Goal: Task Accomplishment & Management: Manage account settings

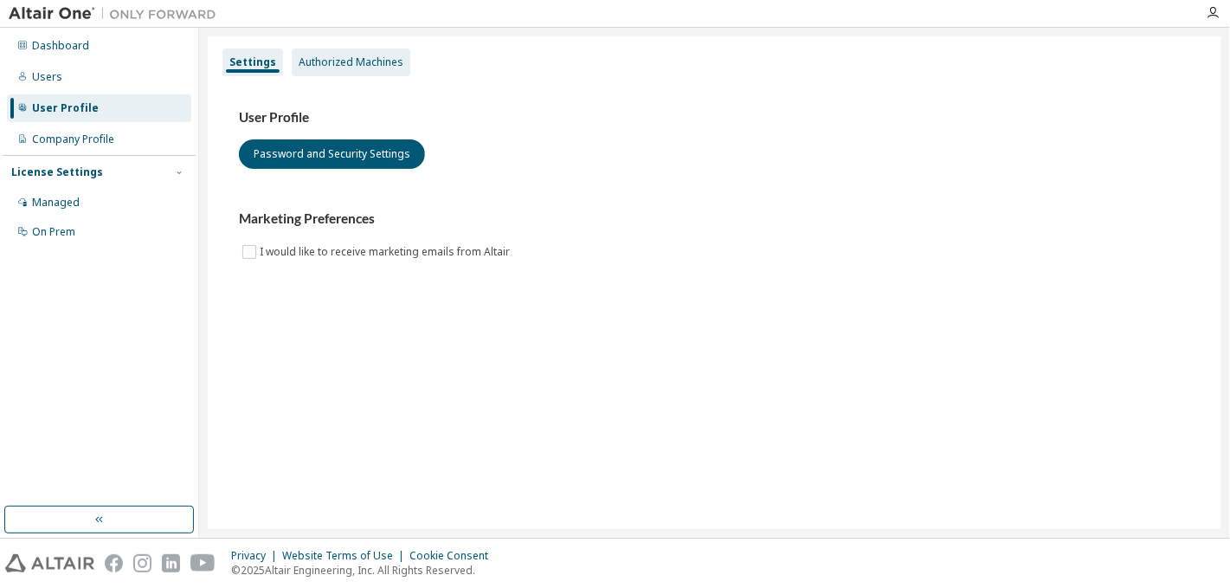
click at [378, 58] on div "Authorized Machines" at bounding box center [351, 62] width 105 height 14
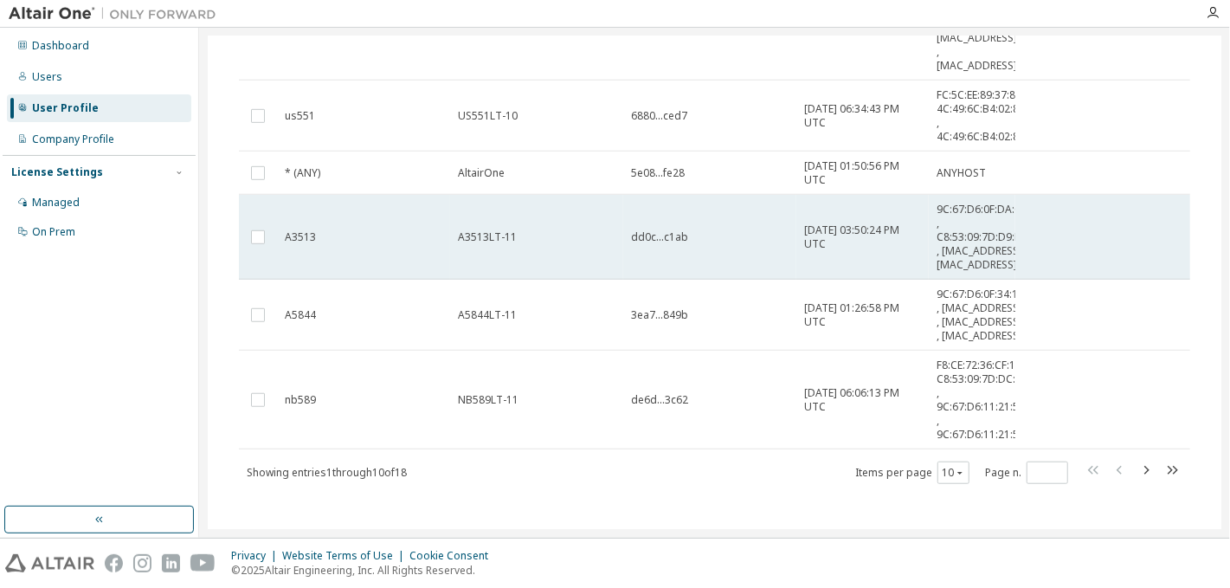
scroll to position [525, 0]
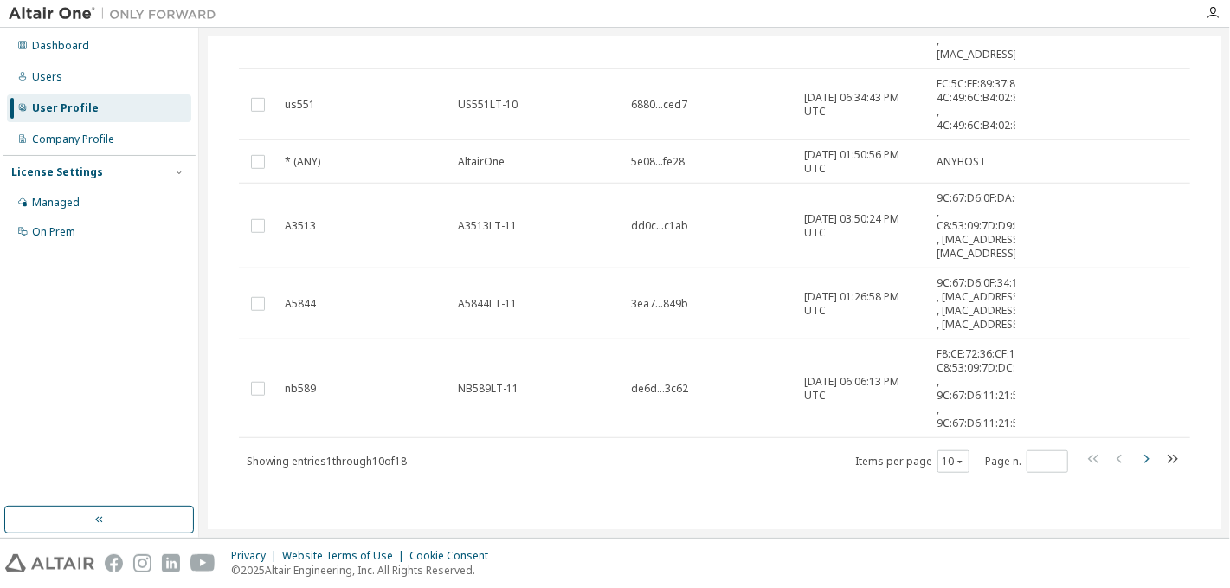
click at [1149, 469] on icon "button" at bounding box center [1146, 458] width 21 height 21
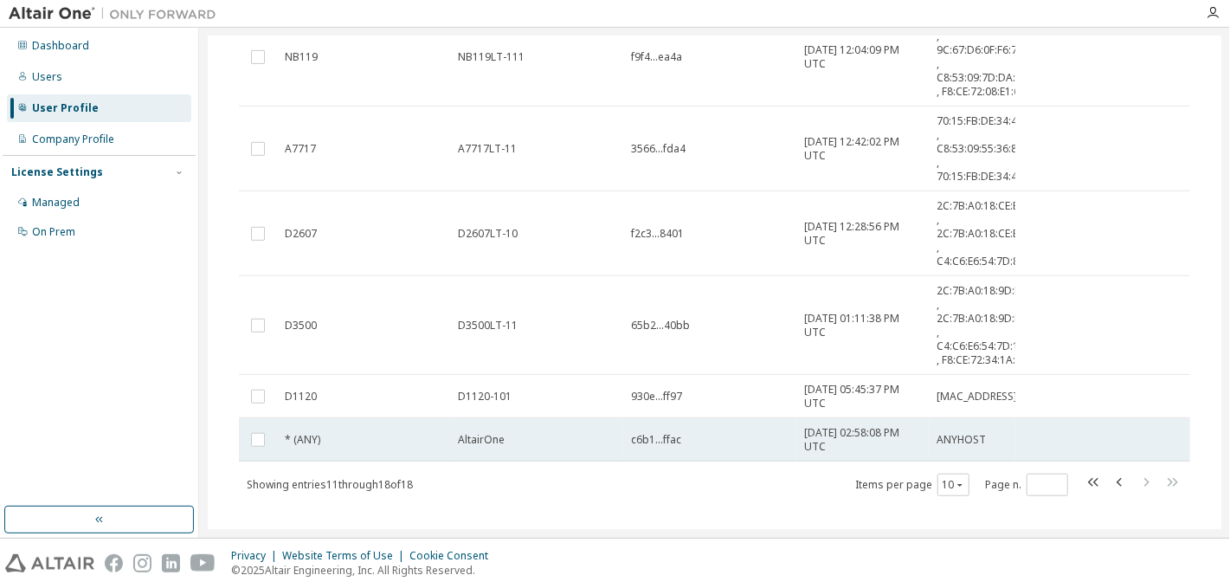
scroll to position [458, 0]
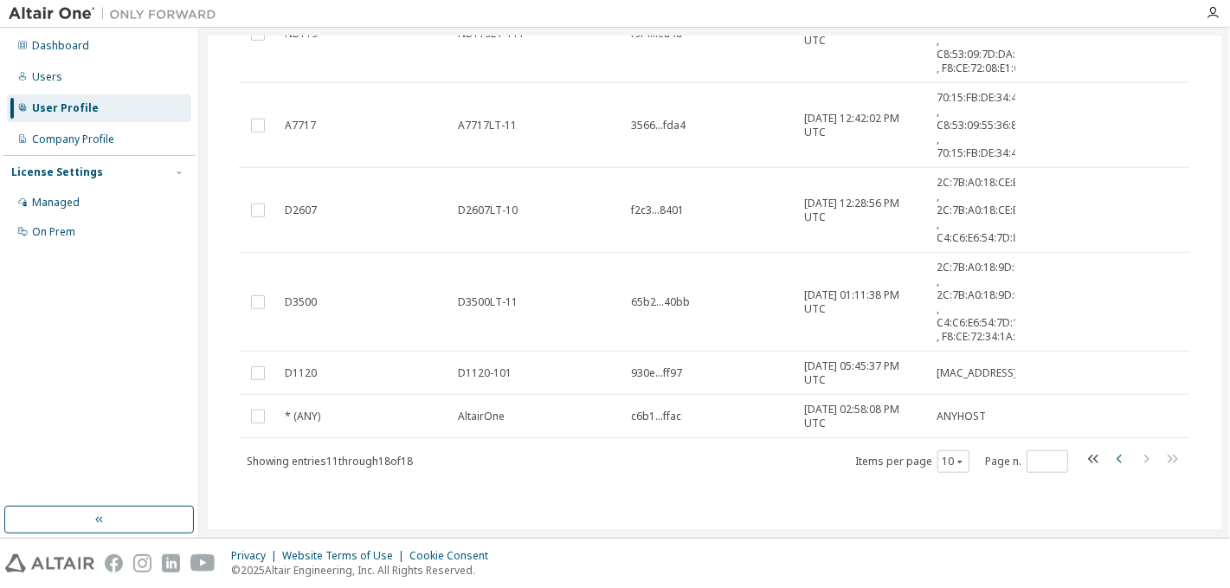
click at [1123, 457] on icon "button" at bounding box center [1120, 458] width 21 height 21
type input "*"
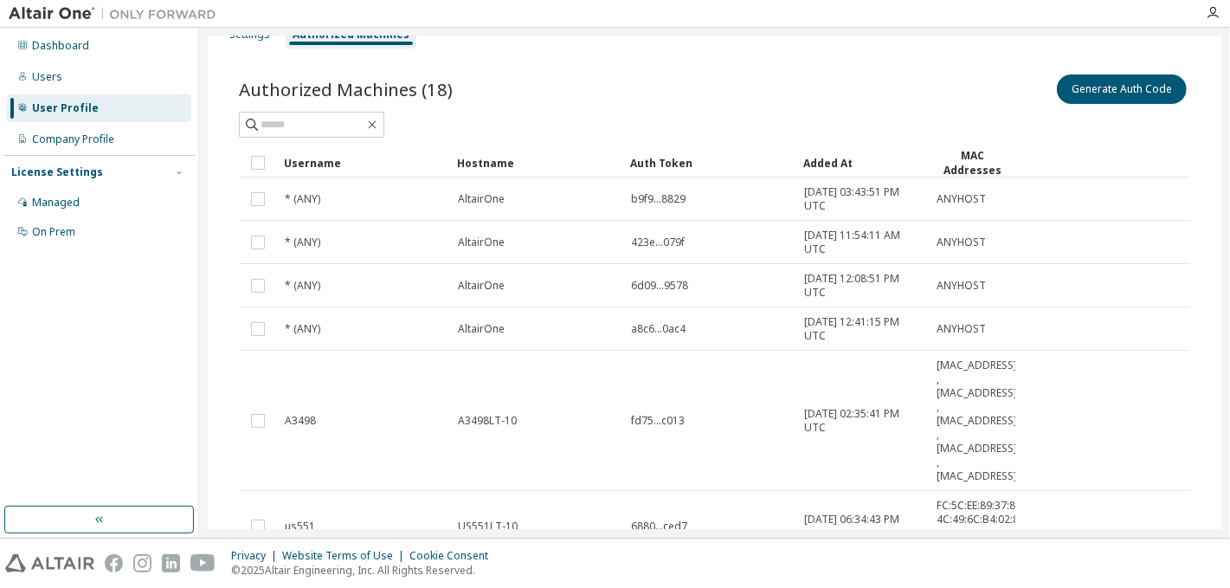
scroll to position [0, 0]
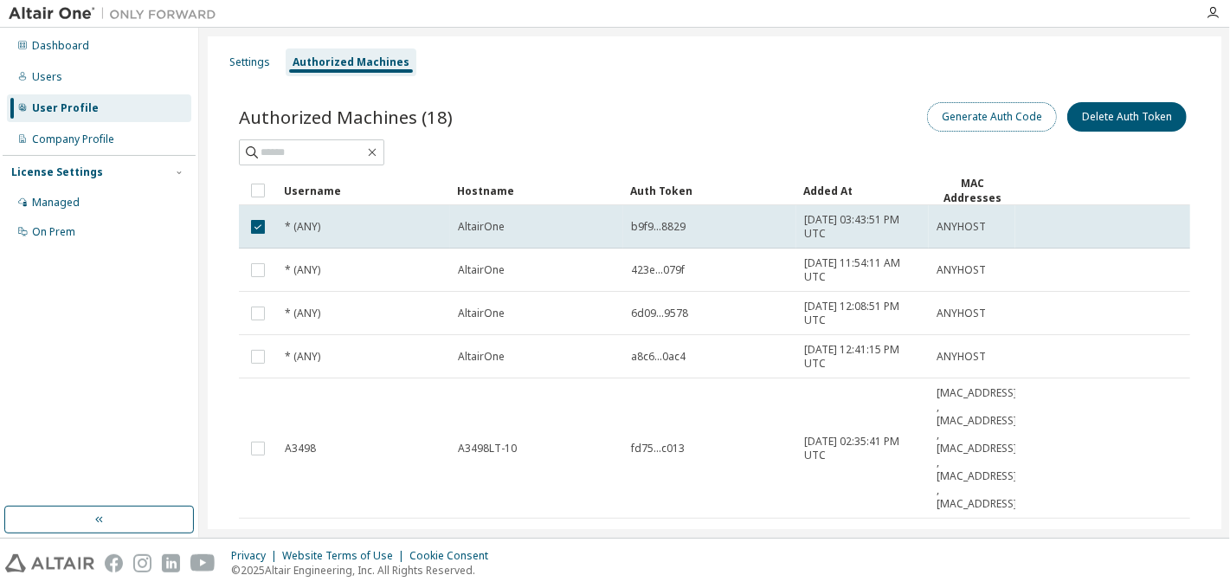
click at [1002, 115] on button "Generate Auth Code" at bounding box center [992, 116] width 130 height 29
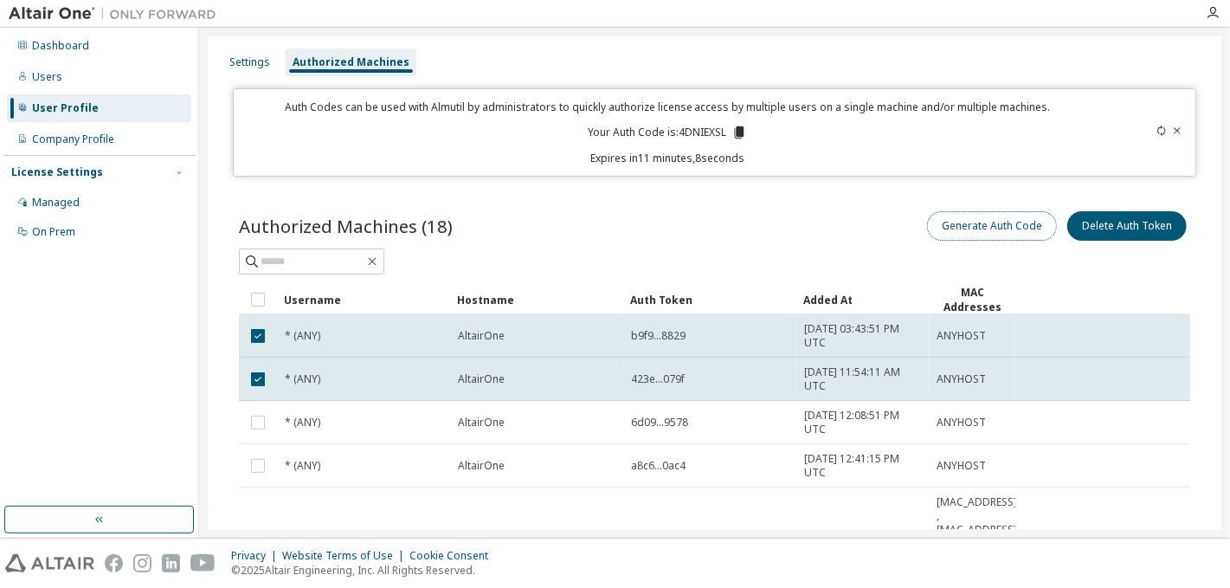
click at [1040, 226] on button "Generate Auth Code" at bounding box center [992, 225] width 130 height 29
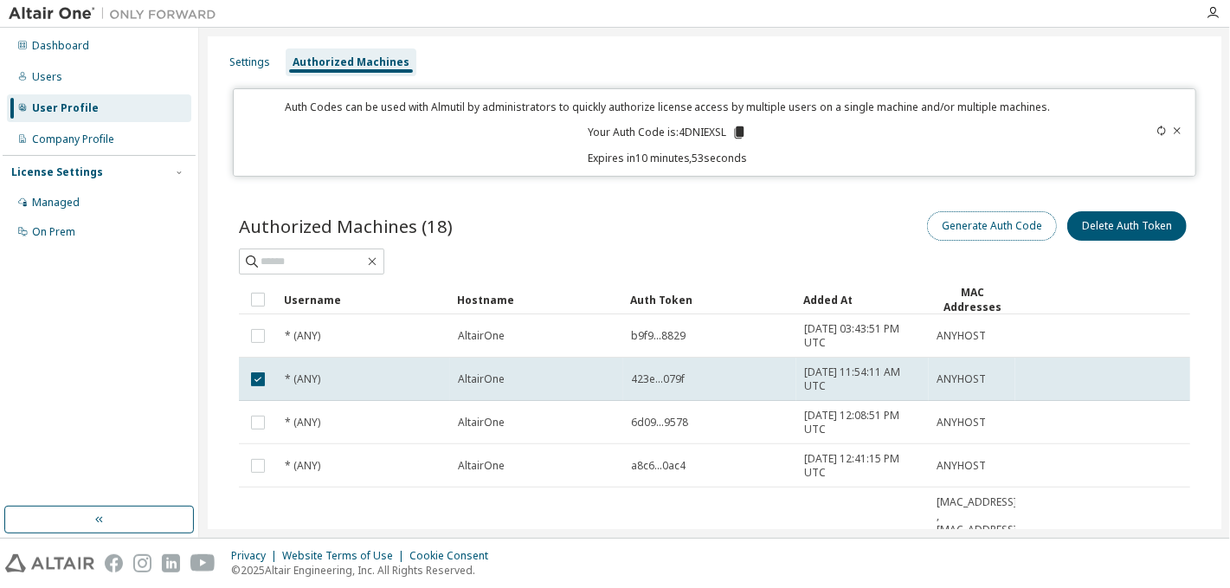
click at [952, 224] on button "Generate Auth Code" at bounding box center [992, 225] width 130 height 29
click at [1176, 131] on icon at bounding box center [1177, 131] width 10 height 10
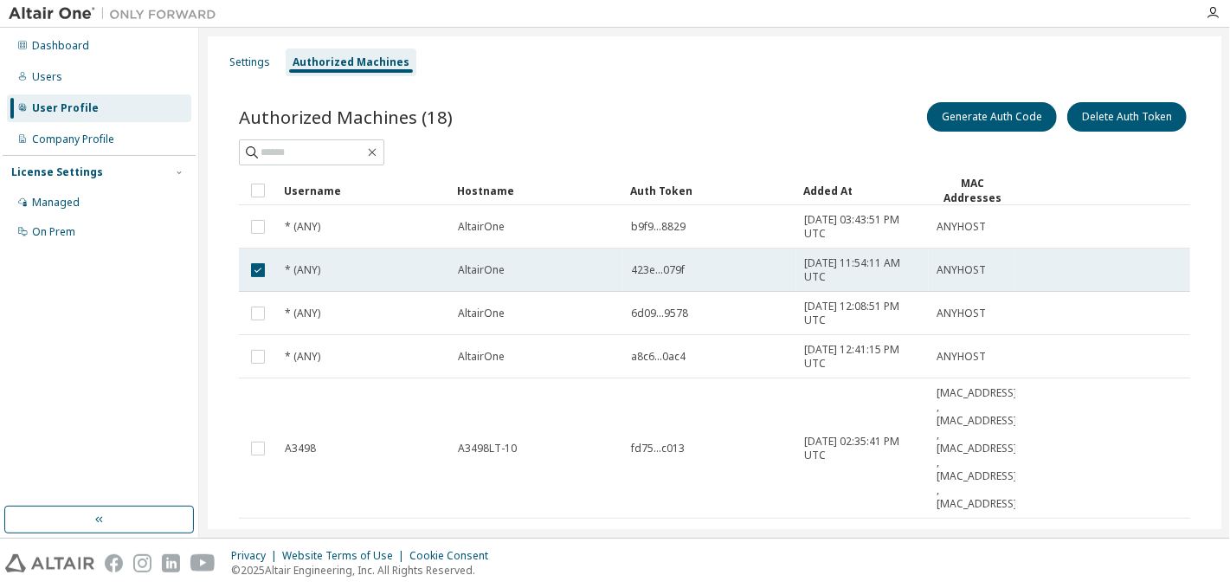
click at [462, 272] on span "AltairOne" at bounding box center [481, 270] width 47 height 14
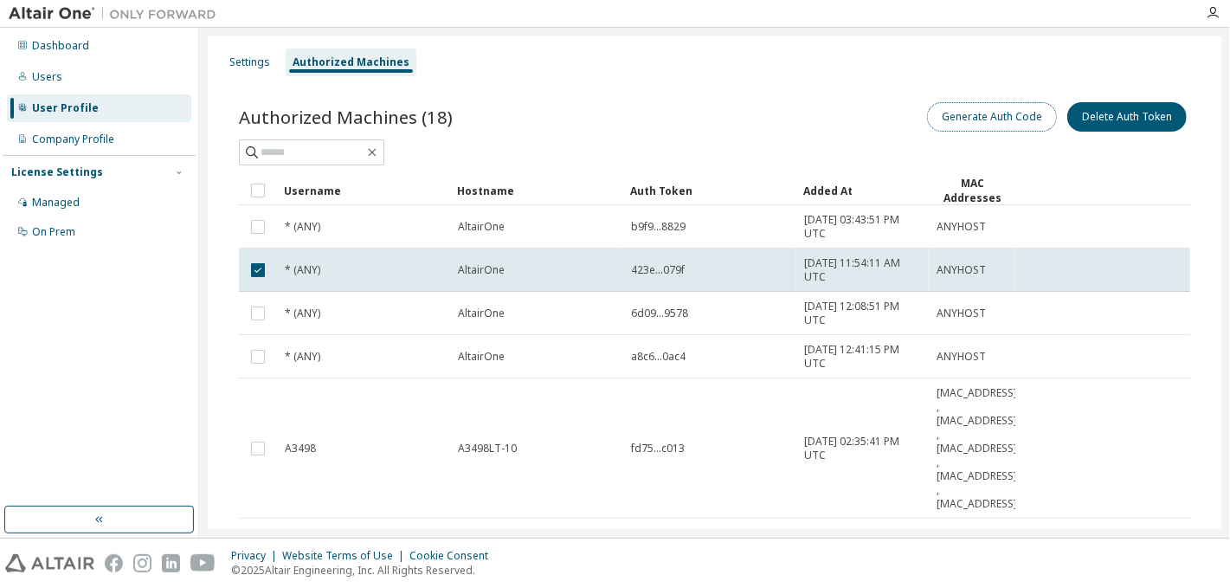
click at [975, 112] on button "Generate Auth Code" at bounding box center [992, 116] width 130 height 29
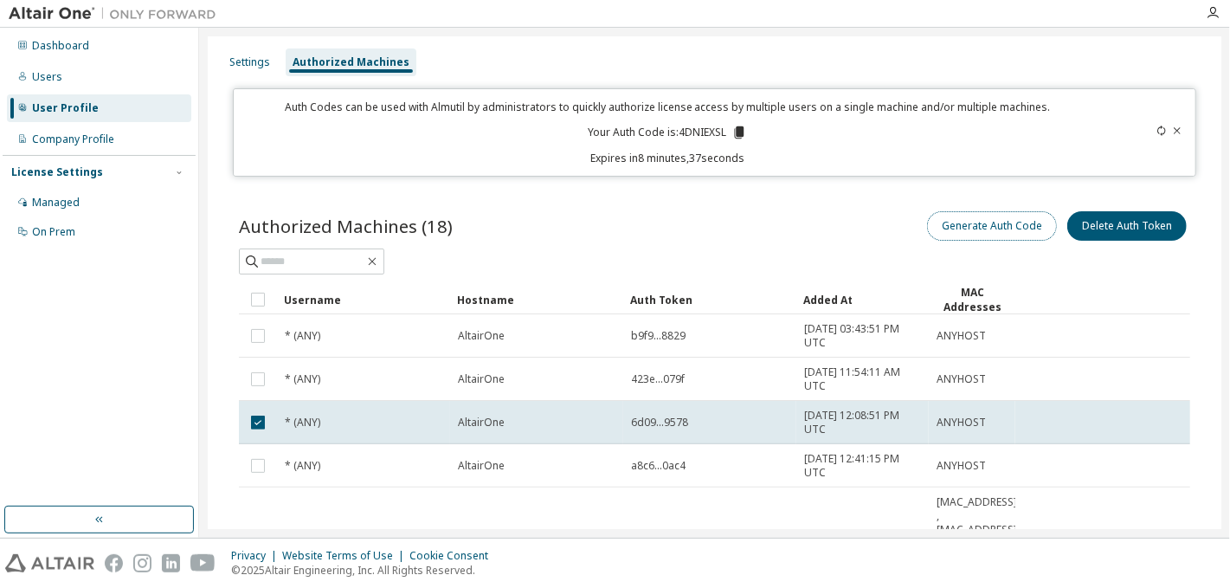
click at [976, 222] on button "Generate Auth Code" at bounding box center [992, 225] width 130 height 29
click at [1210, 18] on icon "button" at bounding box center [1213, 13] width 14 height 14
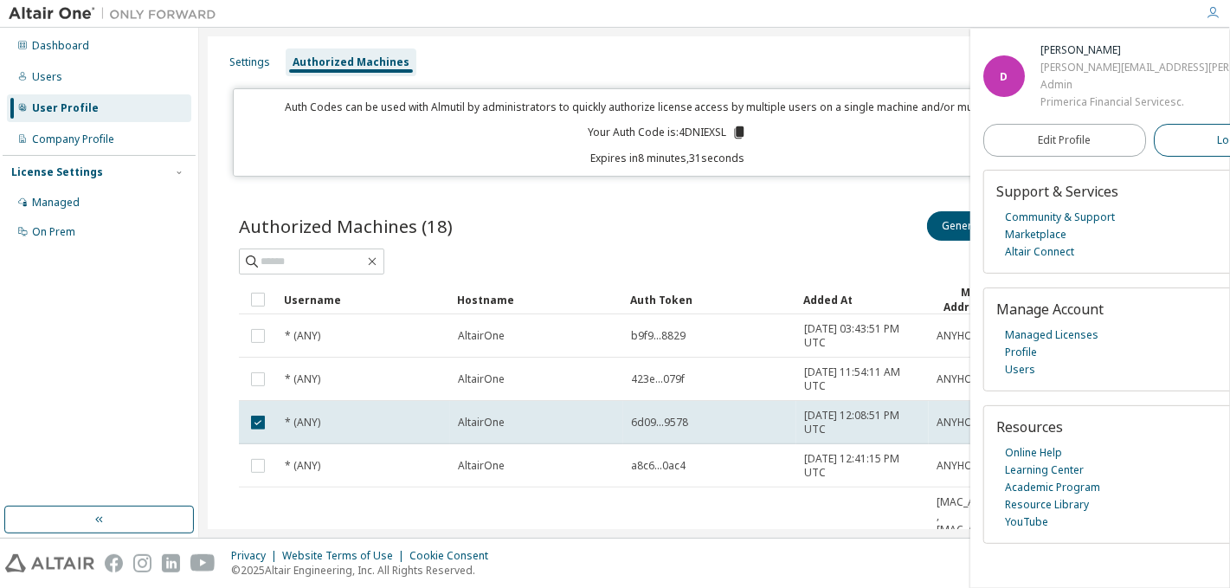
click at [1218, 143] on span "Logout" at bounding box center [1235, 140] width 35 height 17
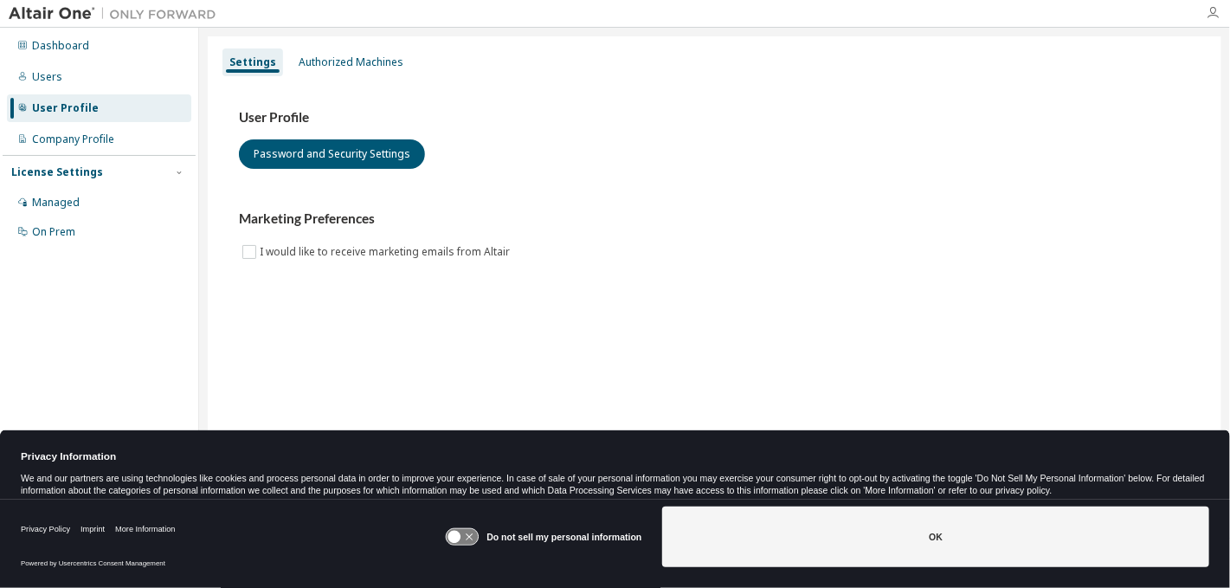
click at [1208, 8] on icon "button" at bounding box center [1213, 13] width 14 height 14
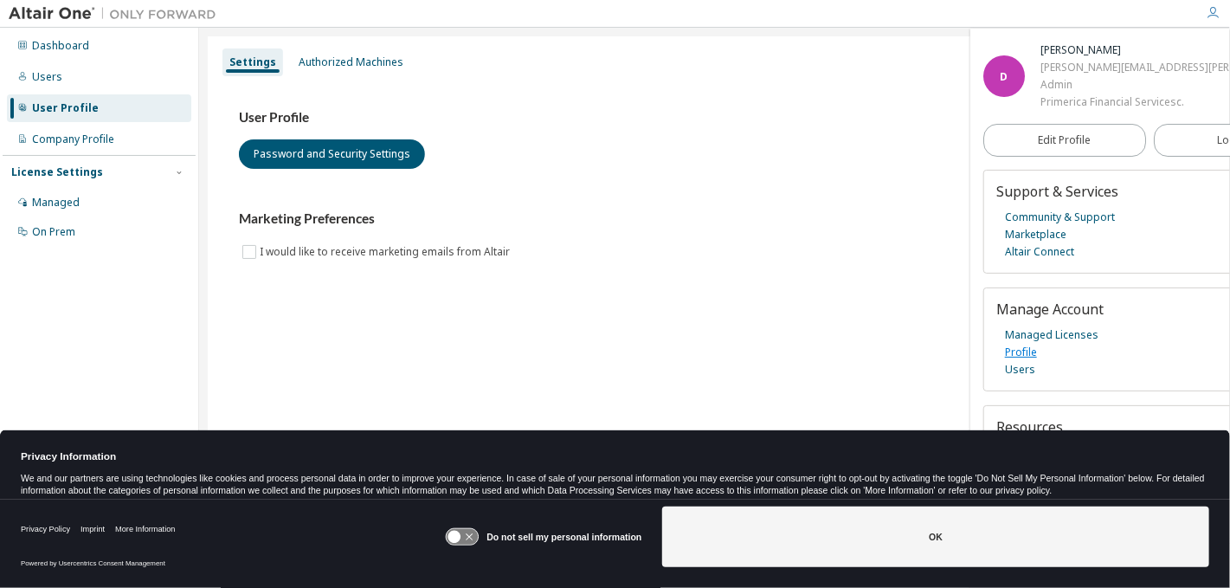
click at [1011, 353] on link "Profile" at bounding box center [1021, 352] width 32 height 17
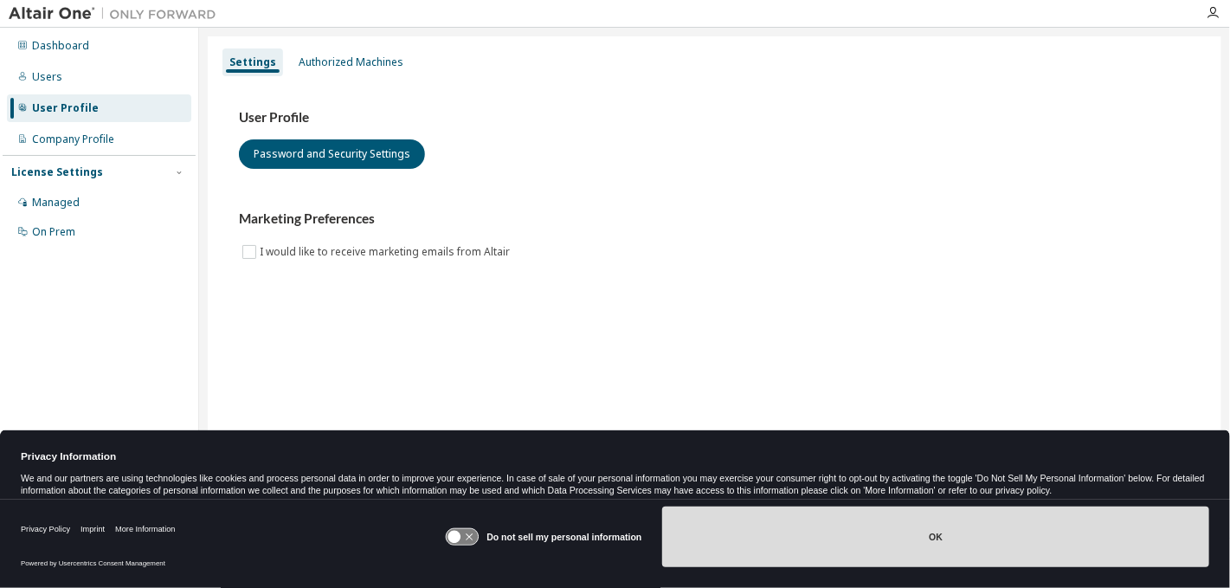
click at [919, 556] on button "OK" at bounding box center [935, 536] width 547 height 61
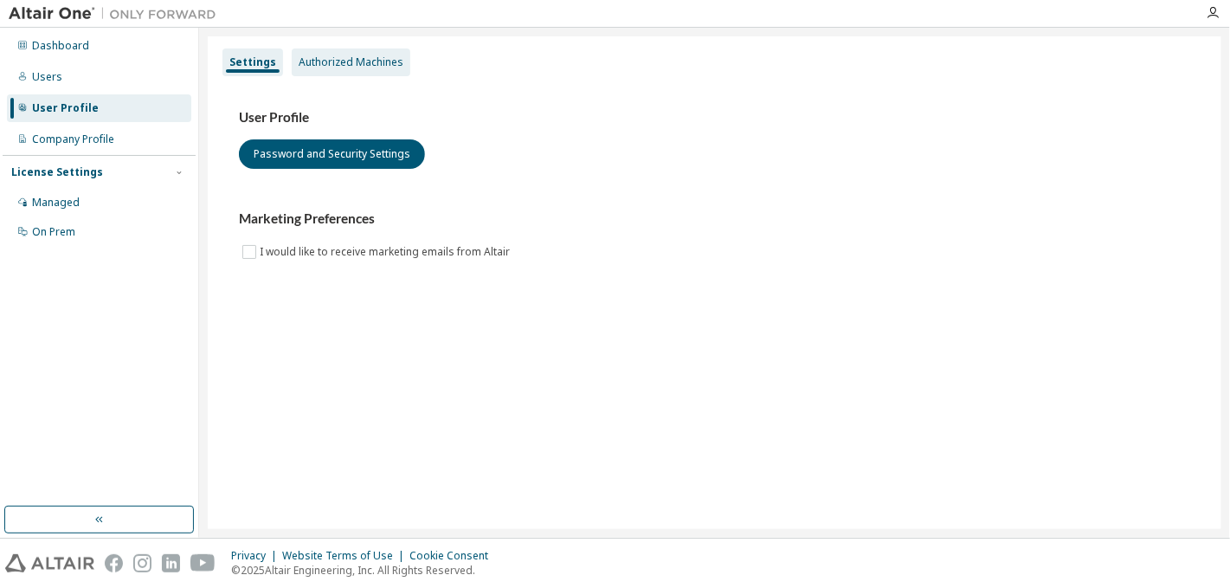
click at [340, 61] on div "Authorized Machines" at bounding box center [351, 62] width 105 height 14
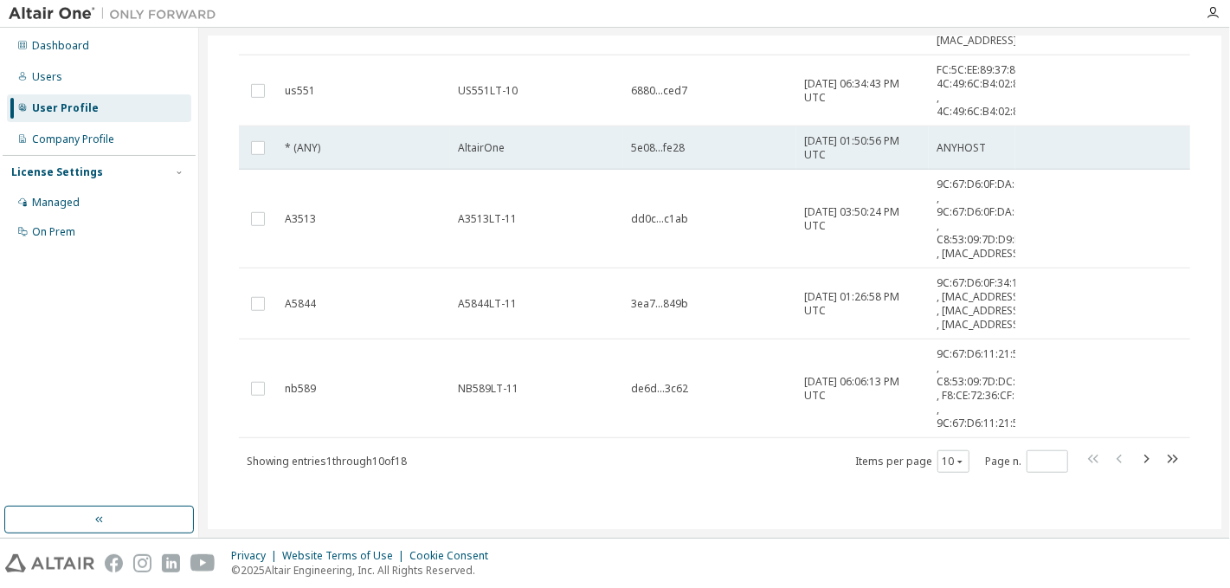
scroll to position [525, 0]
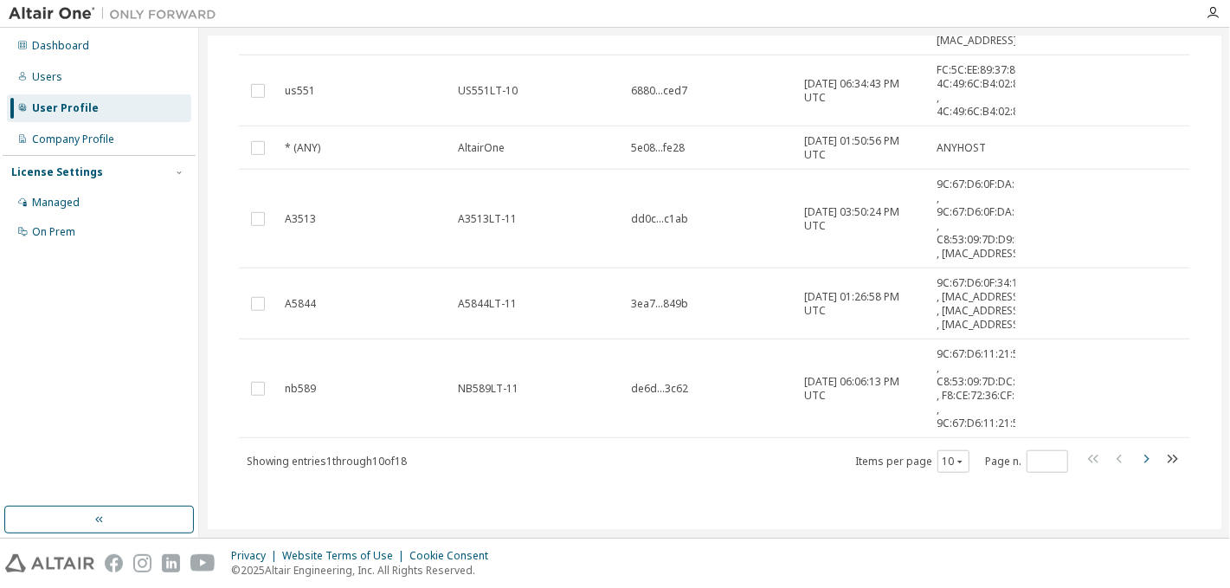
click at [1148, 469] on icon "button" at bounding box center [1146, 458] width 21 height 21
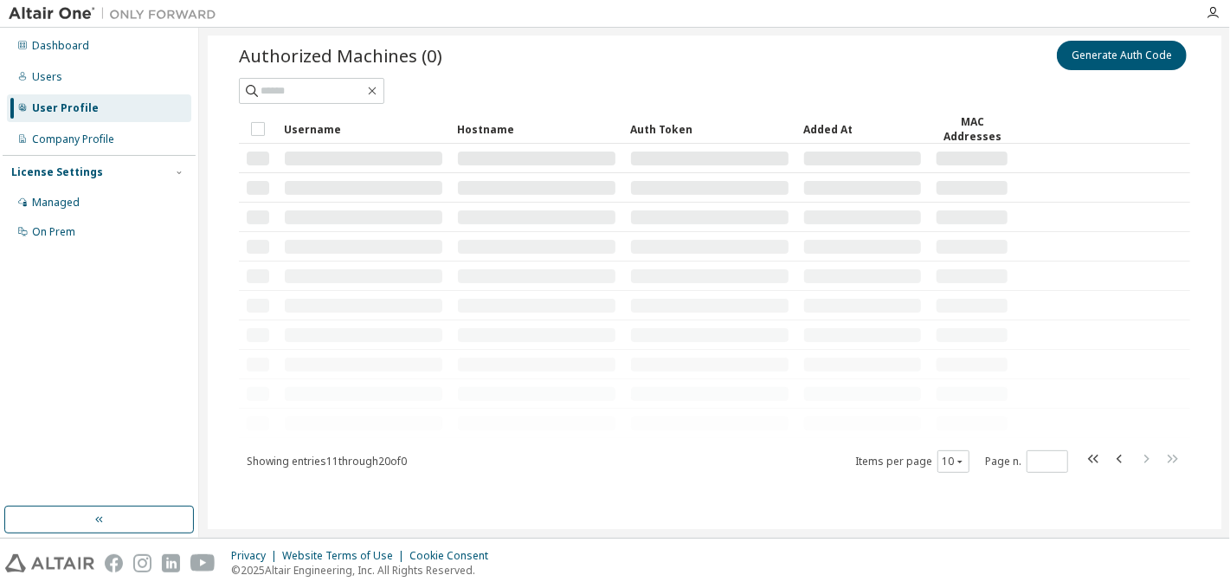
type input "*"
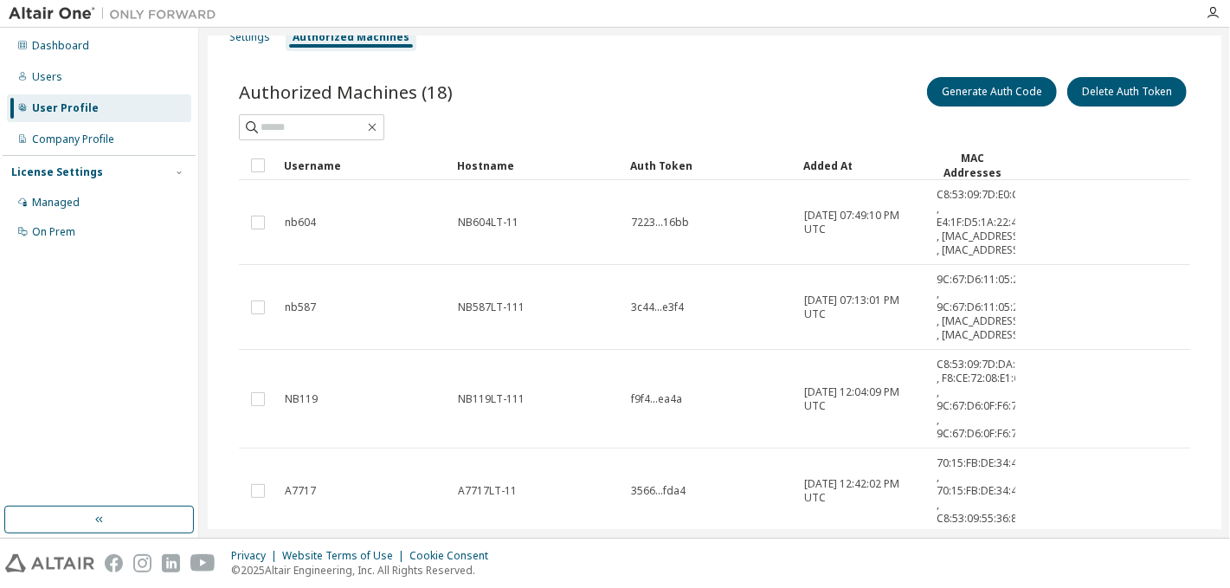
scroll to position [0, 0]
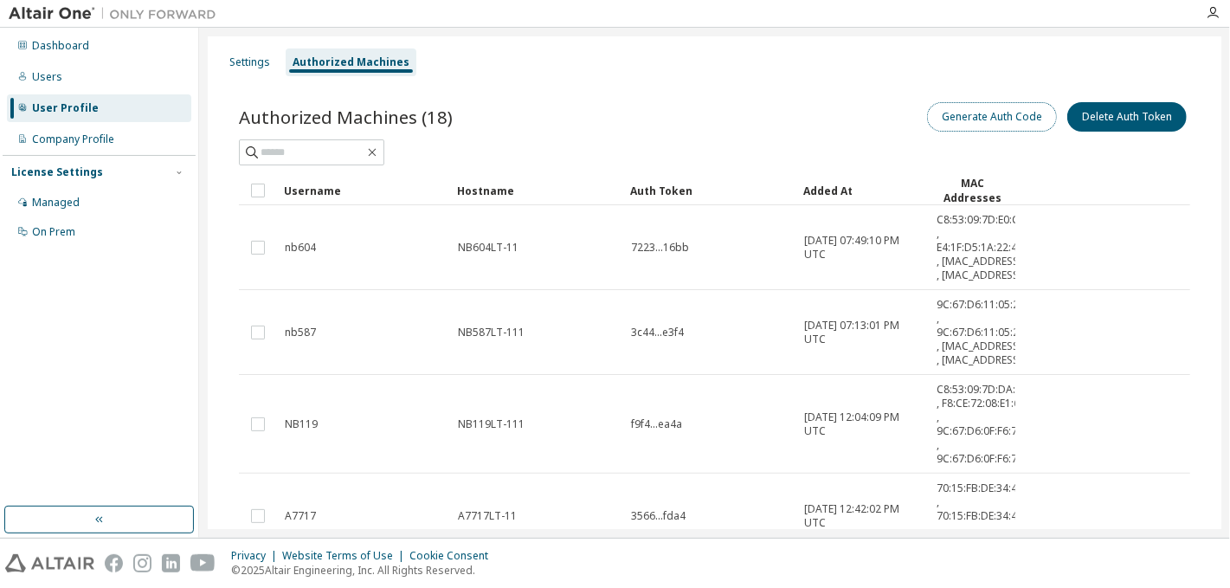
click at [963, 117] on button "Generate Auth Code" at bounding box center [992, 116] width 130 height 29
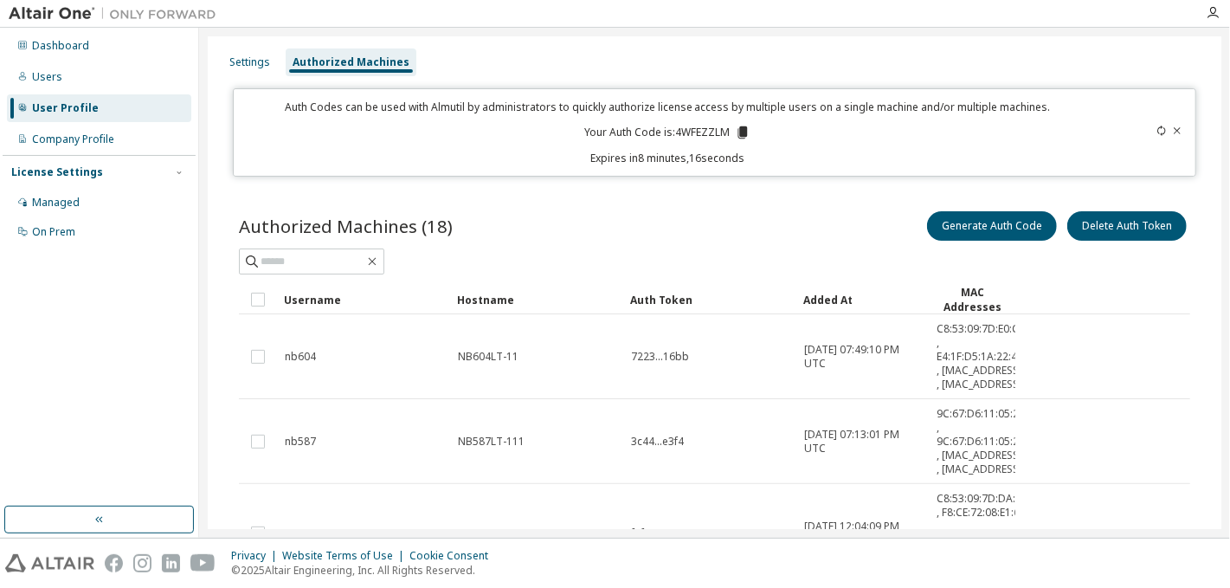
click at [1161, 131] on icon at bounding box center [1162, 131] width 10 height 10
click at [241, 60] on div "Settings" at bounding box center [249, 62] width 41 height 14
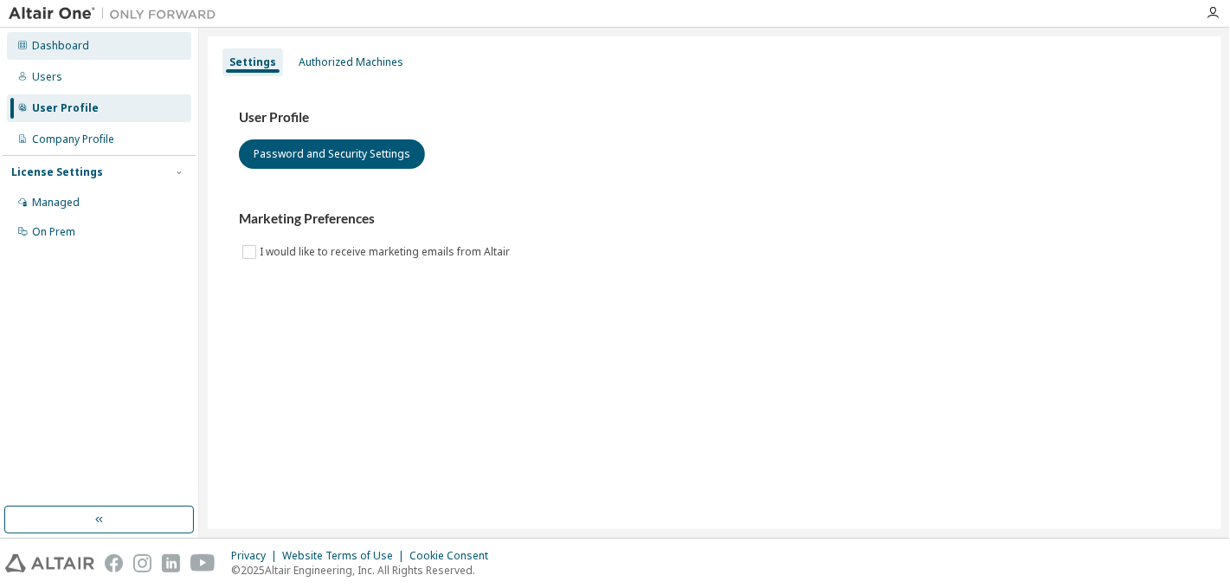
click at [138, 42] on div "Dashboard" at bounding box center [99, 46] width 184 height 28
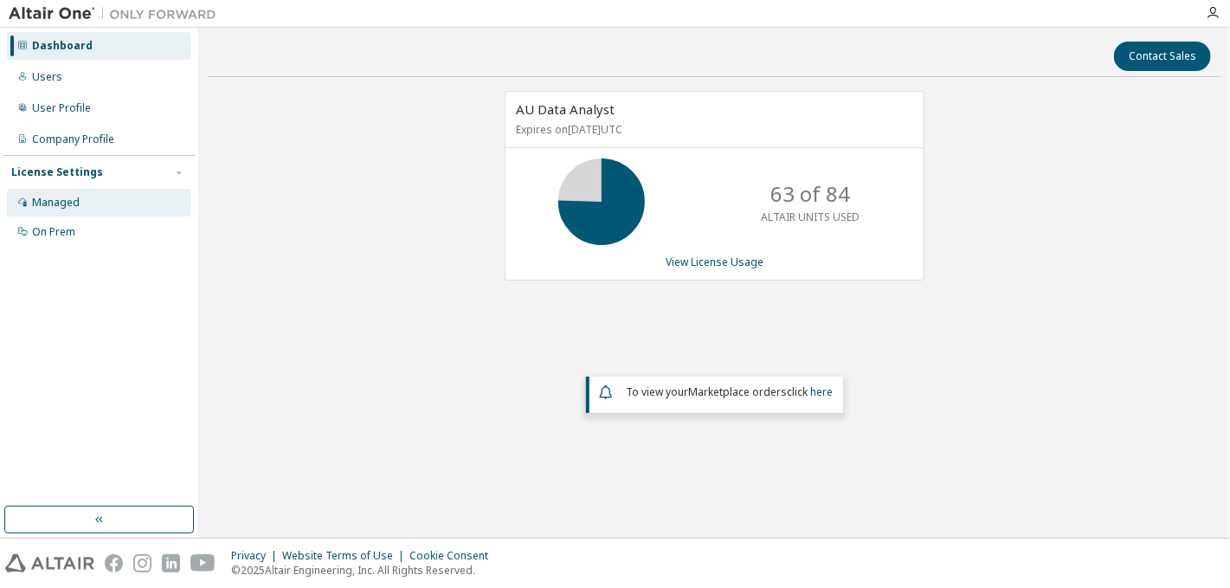
click at [74, 206] on div "Managed" at bounding box center [56, 203] width 48 height 14
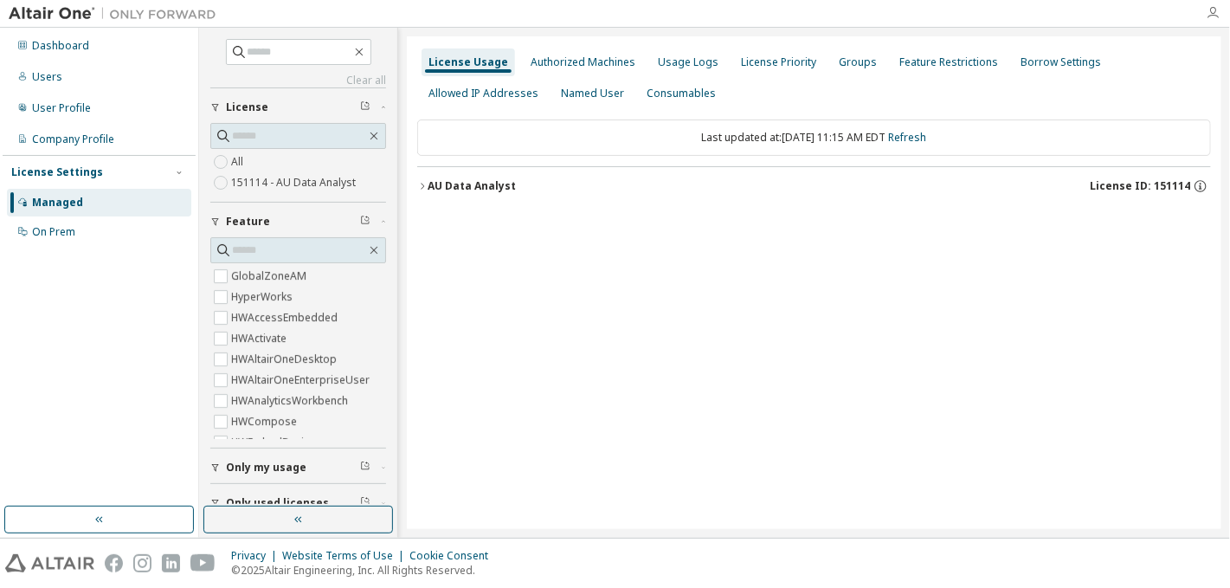
click at [1216, 13] on icon "button" at bounding box center [1213, 13] width 14 height 14
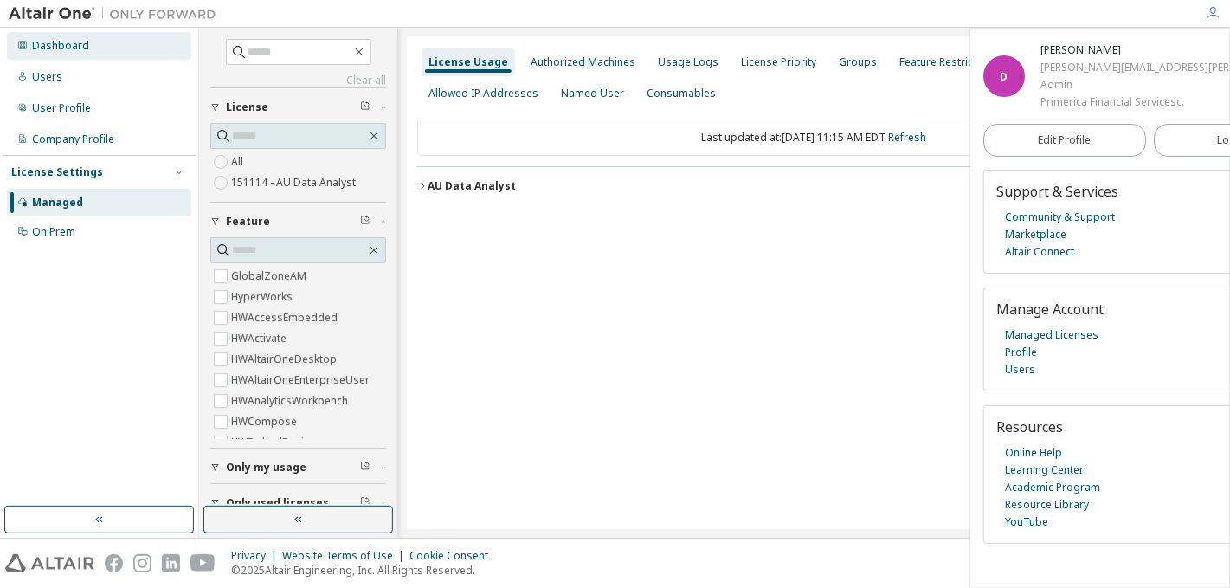
click at [77, 44] on div "Dashboard" at bounding box center [60, 46] width 57 height 14
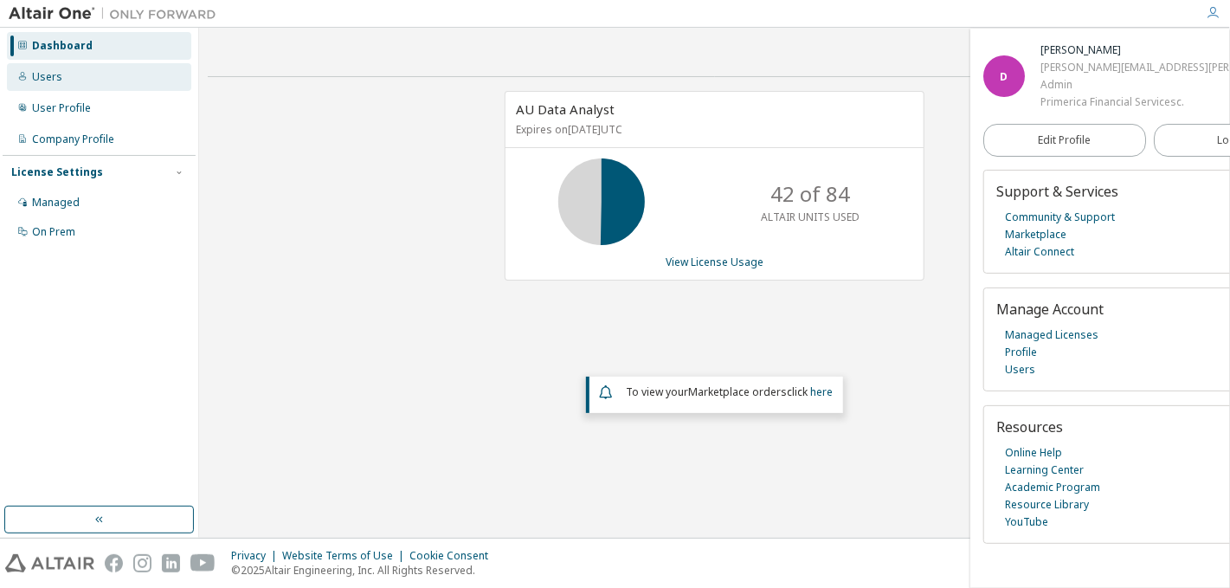
click at [72, 74] on div "Users" at bounding box center [99, 77] width 184 height 28
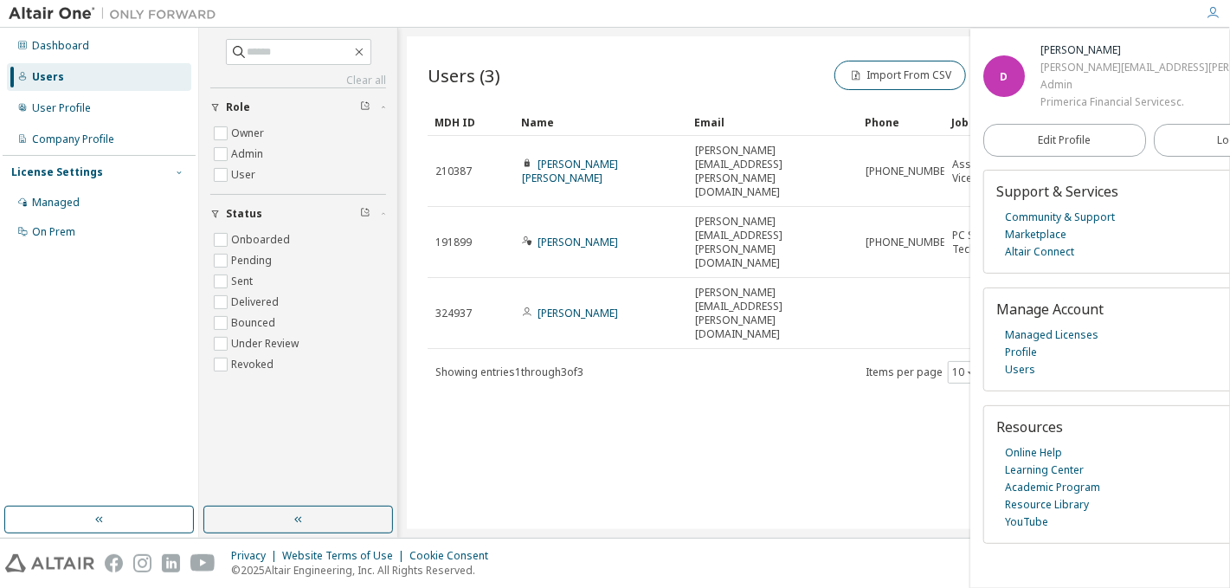
click at [181, 173] on icon "button" at bounding box center [179, 172] width 10 height 10
click at [30, 233] on div "On Prem" at bounding box center [99, 232] width 184 height 28
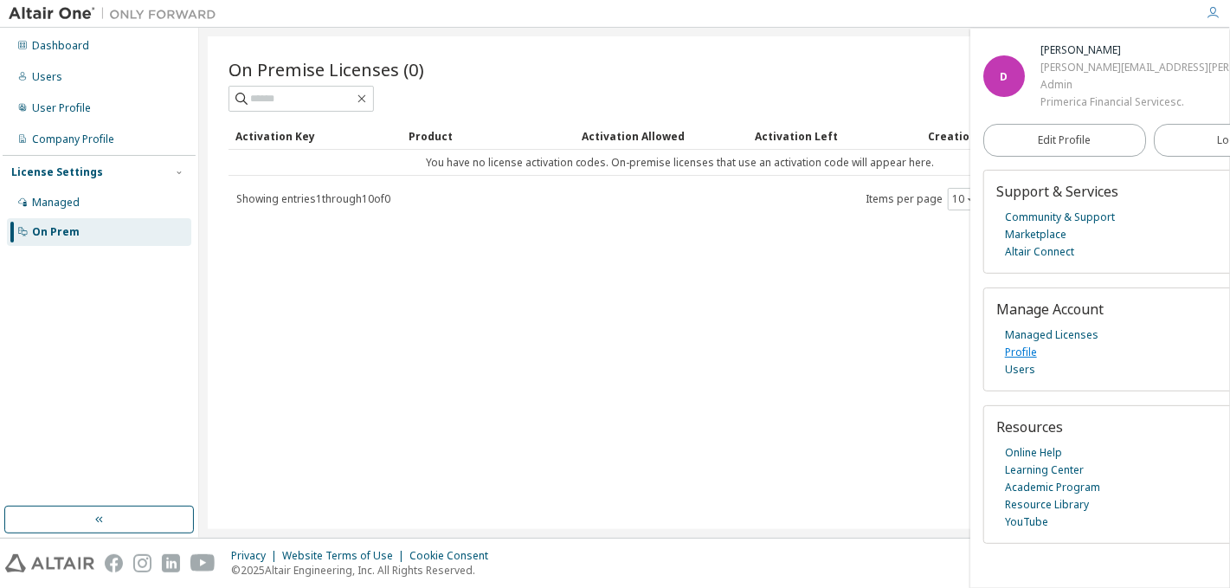
click at [1022, 357] on link "Profile" at bounding box center [1021, 352] width 32 height 17
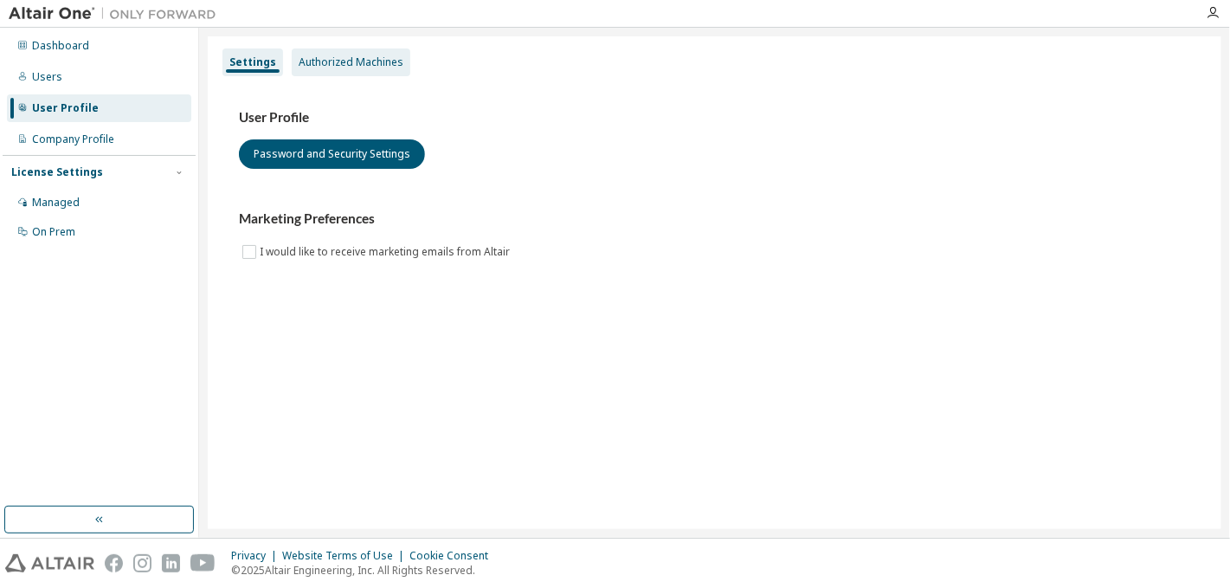
click at [359, 64] on div "Authorized Machines" at bounding box center [351, 62] width 105 height 14
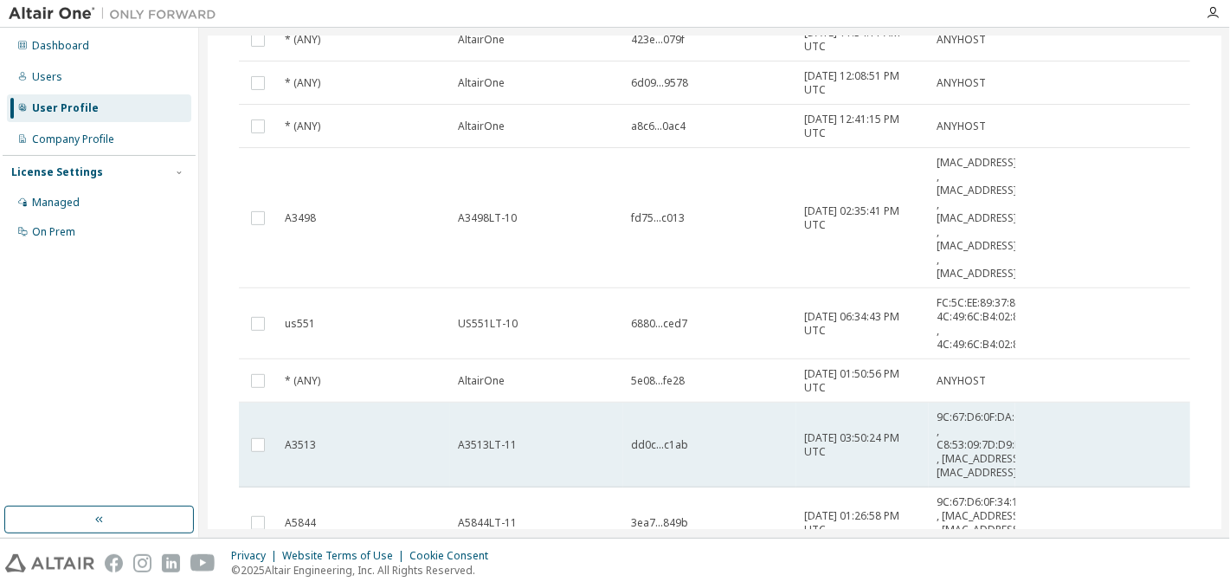
scroll to position [195, 0]
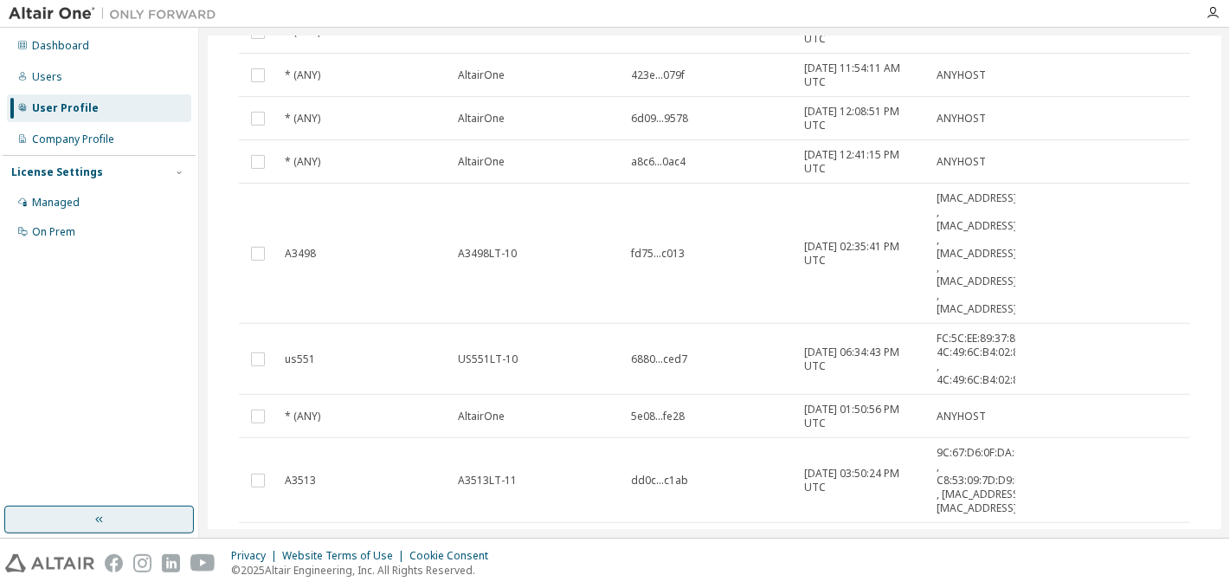
click at [118, 524] on button "button" at bounding box center [99, 520] width 190 height 28
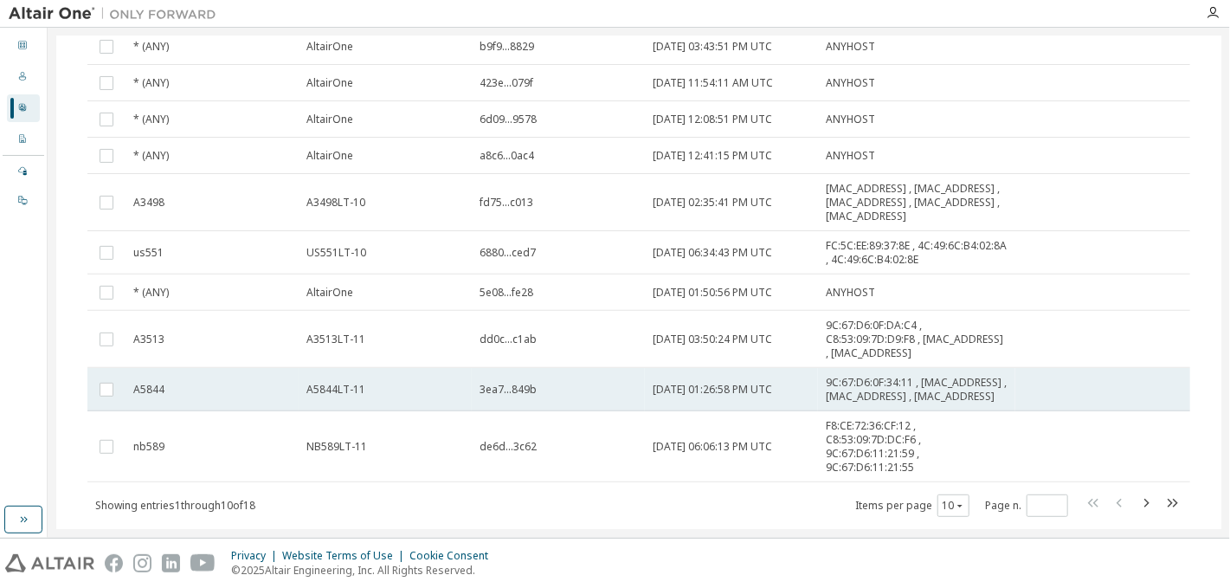
scroll to position [262, 0]
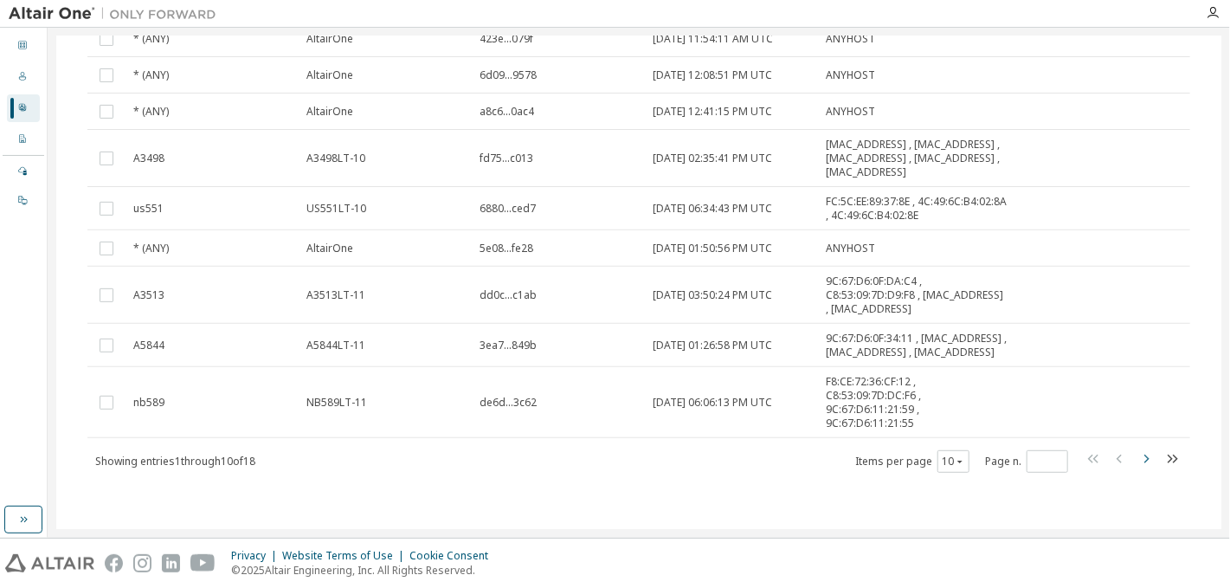
click at [1149, 469] on icon "button" at bounding box center [1146, 458] width 21 height 21
type input "*"
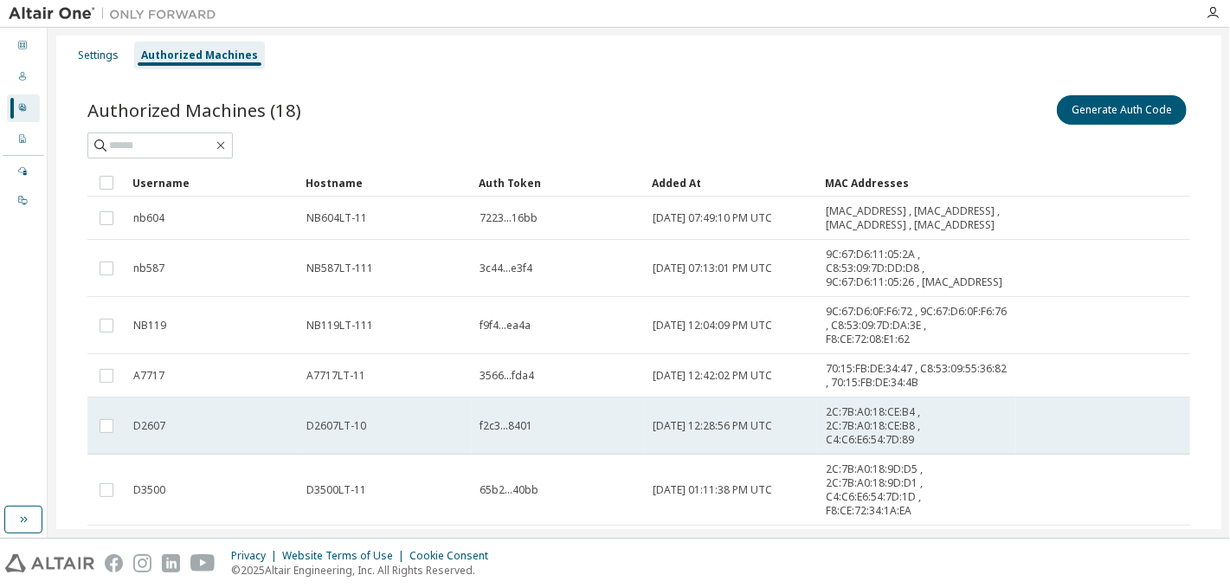
scroll to position [0, 0]
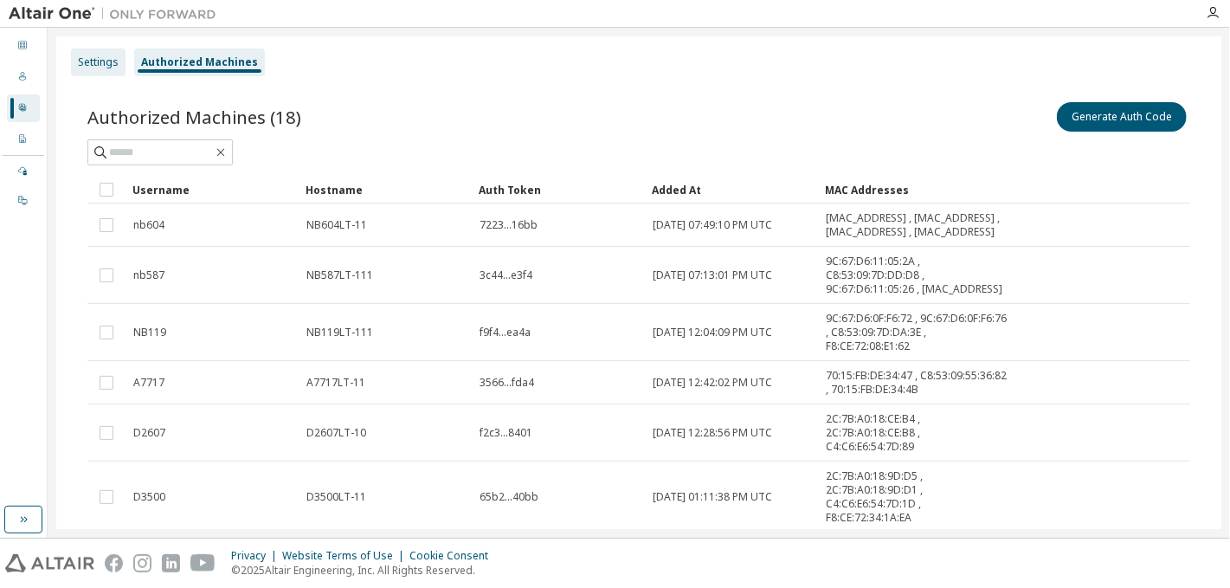
click at [99, 58] on div "Settings" at bounding box center [98, 62] width 41 height 14
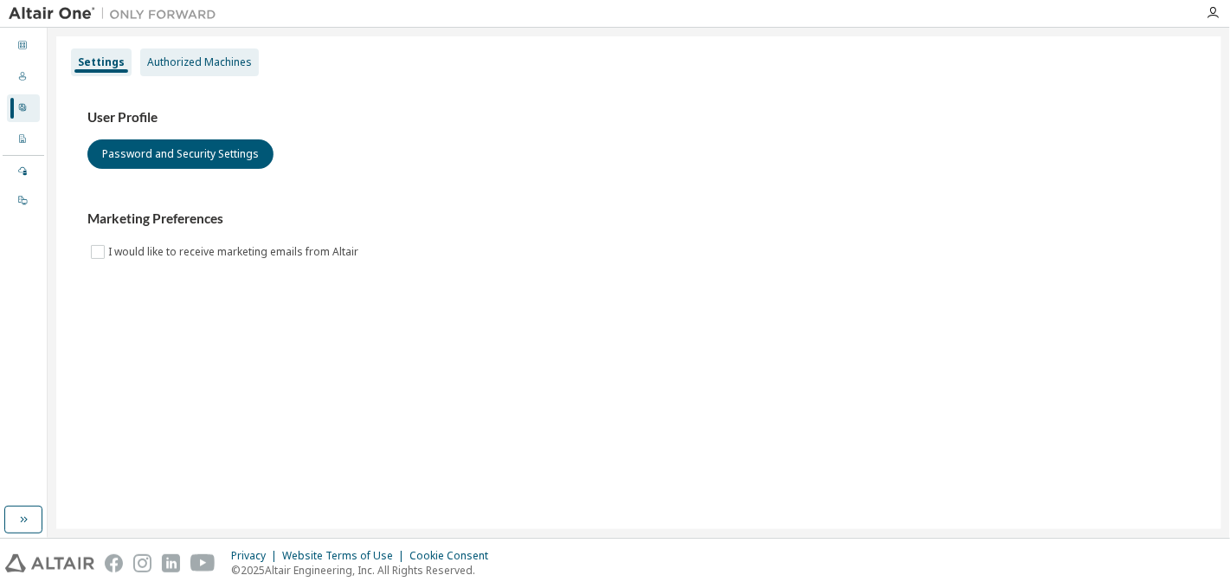
click at [200, 64] on div "Authorized Machines" at bounding box center [199, 62] width 105 height 14
